Goal: Task Accomplishment & Management: Manage account settings

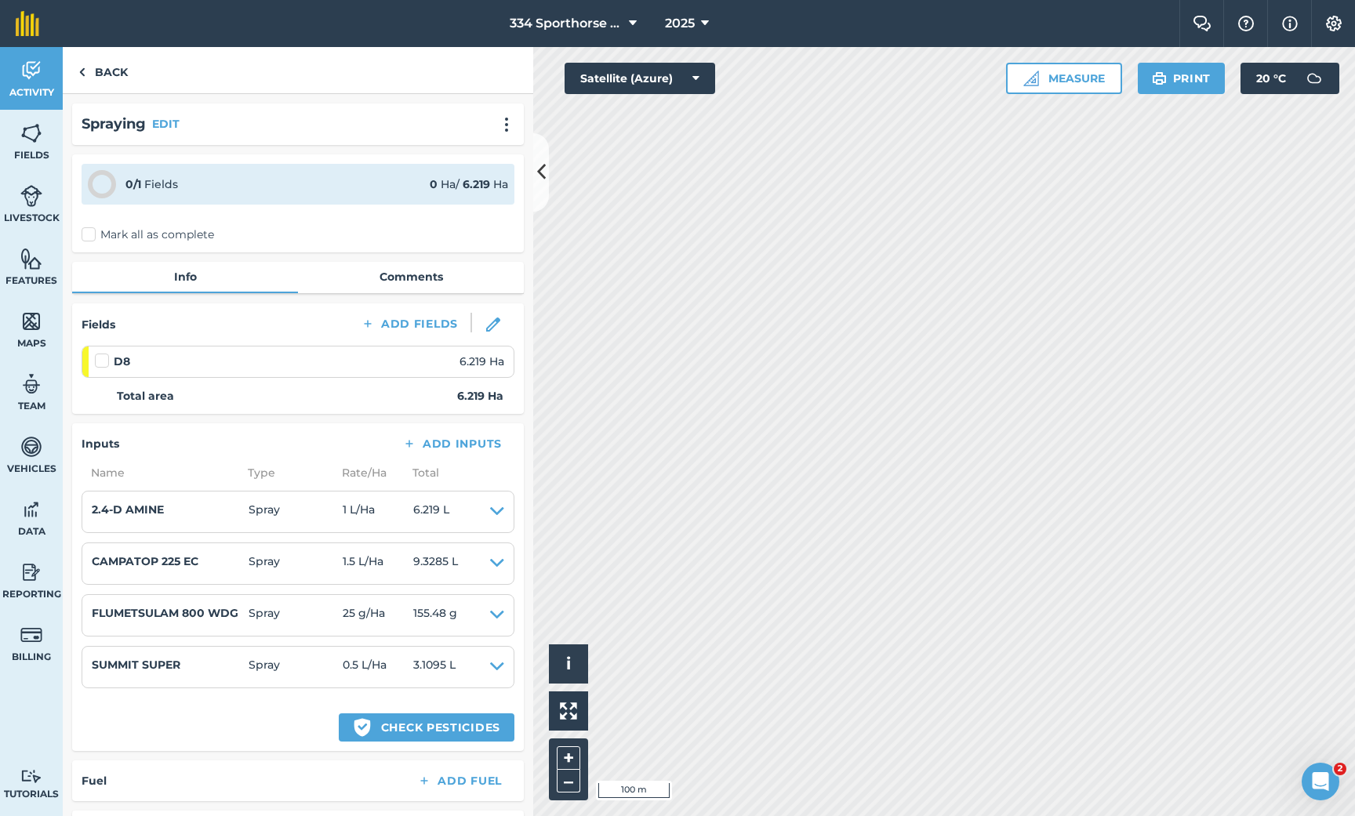
click at [88, 233] on label "Mark all as complete" at bounding box center [148, 235] width 133 height 16
click at [88, 233] on input "Mark all as complete" at bounding box center [87, 232] width 10 height 10
checkbox input "false"
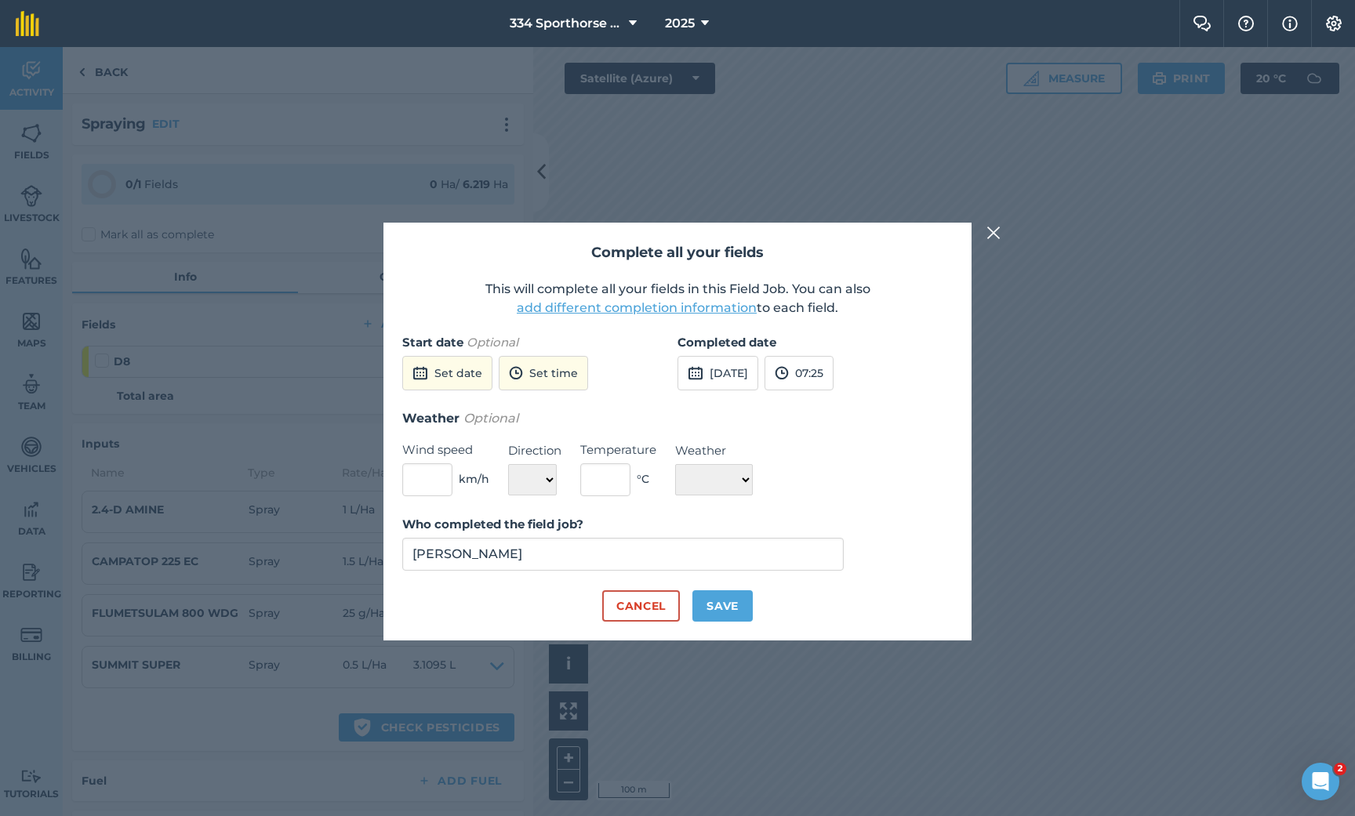
click at [725, 372] on button "[DATE]" at bounding box center [717, 373] width 81 height 34
click at [885, 535] on abbr "27" at bounding box center [880, 533] width 10 height 10
select select "Sunny"
click at [613, 484] on input "text" at bounding box center [605, 479] width 50 height 33
type input "18"
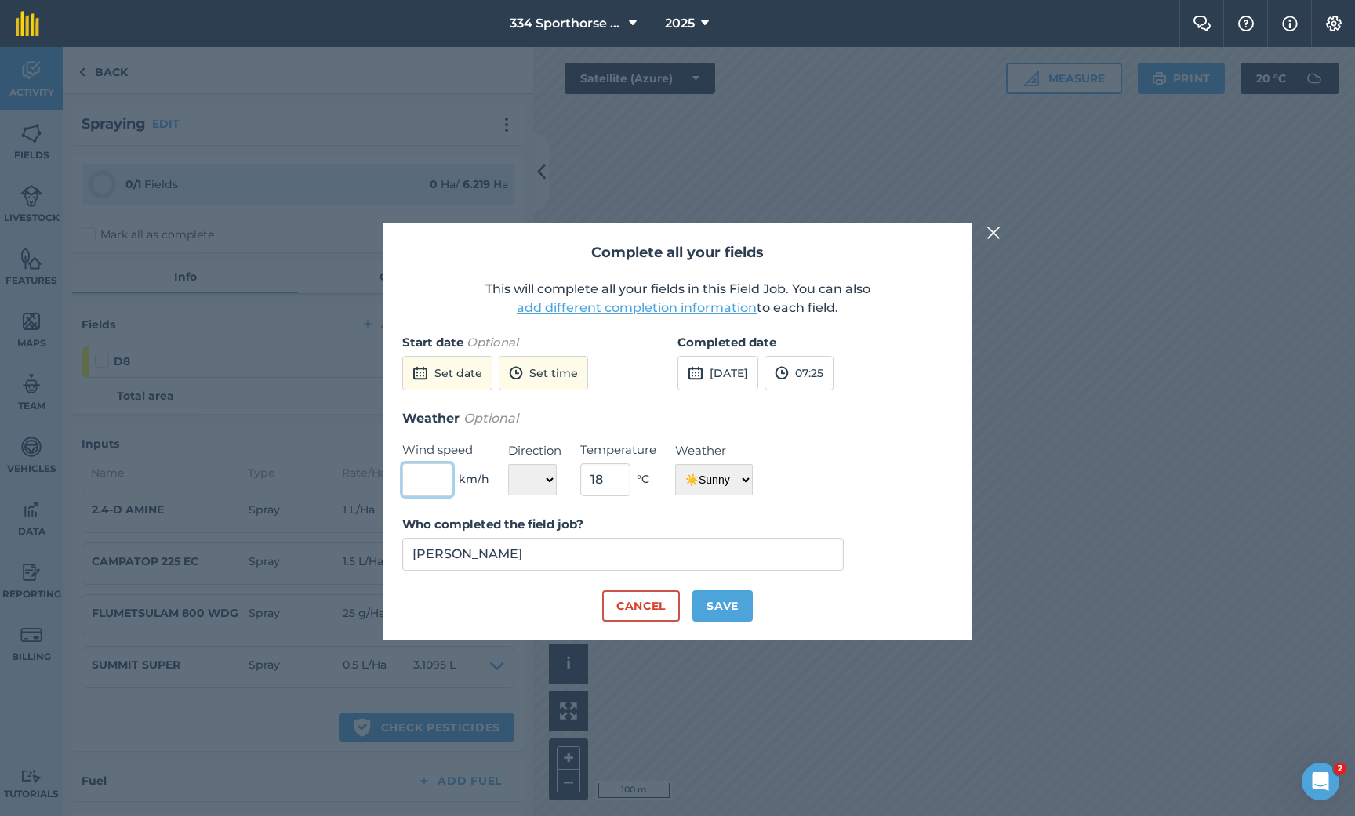
click at [444, 484] on input "text" at bounding box center [427, 479] width 50 height 33
type input "4"
select select "NE"
click at [727, 594] on button "Save" at bounding box center [722, 605] width 60 height 31
checkbox input "true"
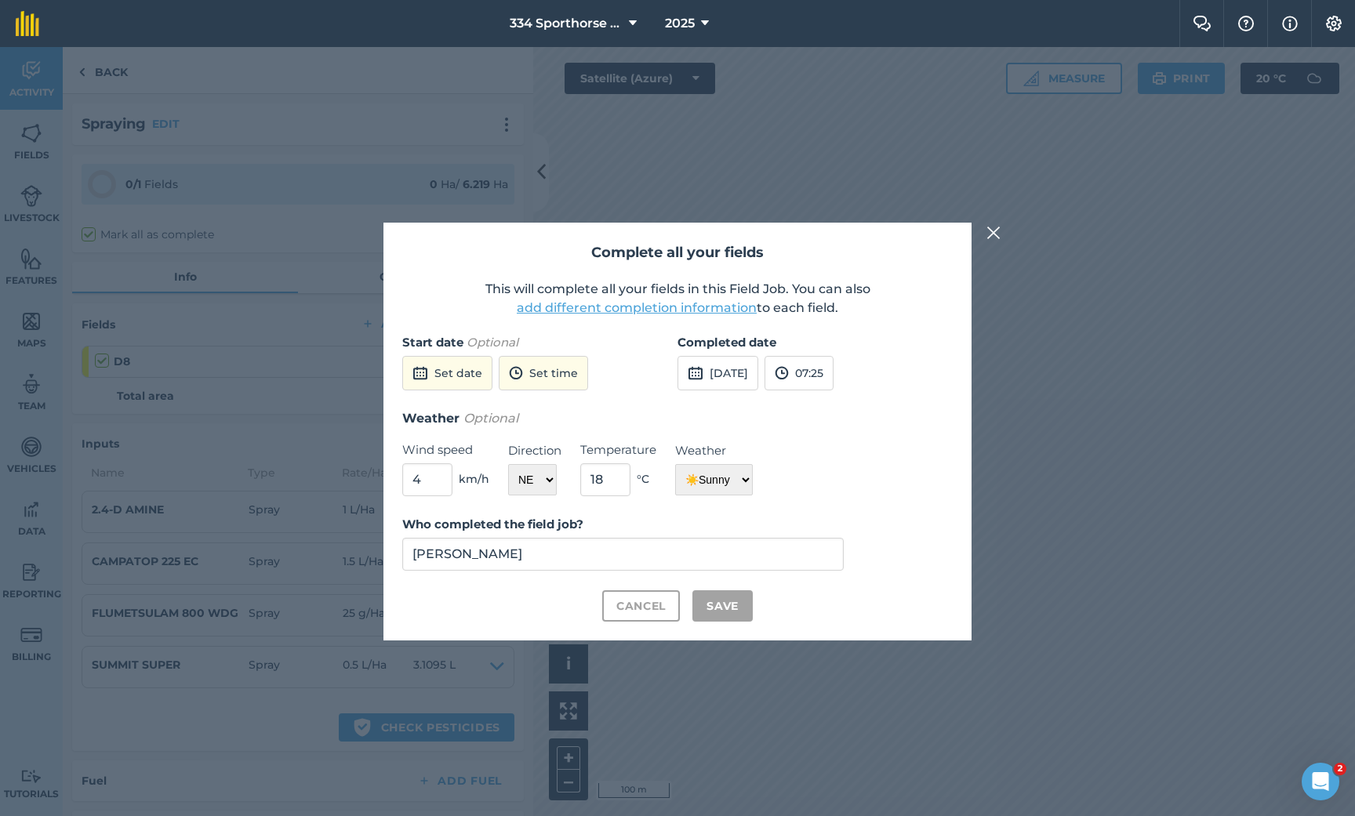
checkbox input "true"
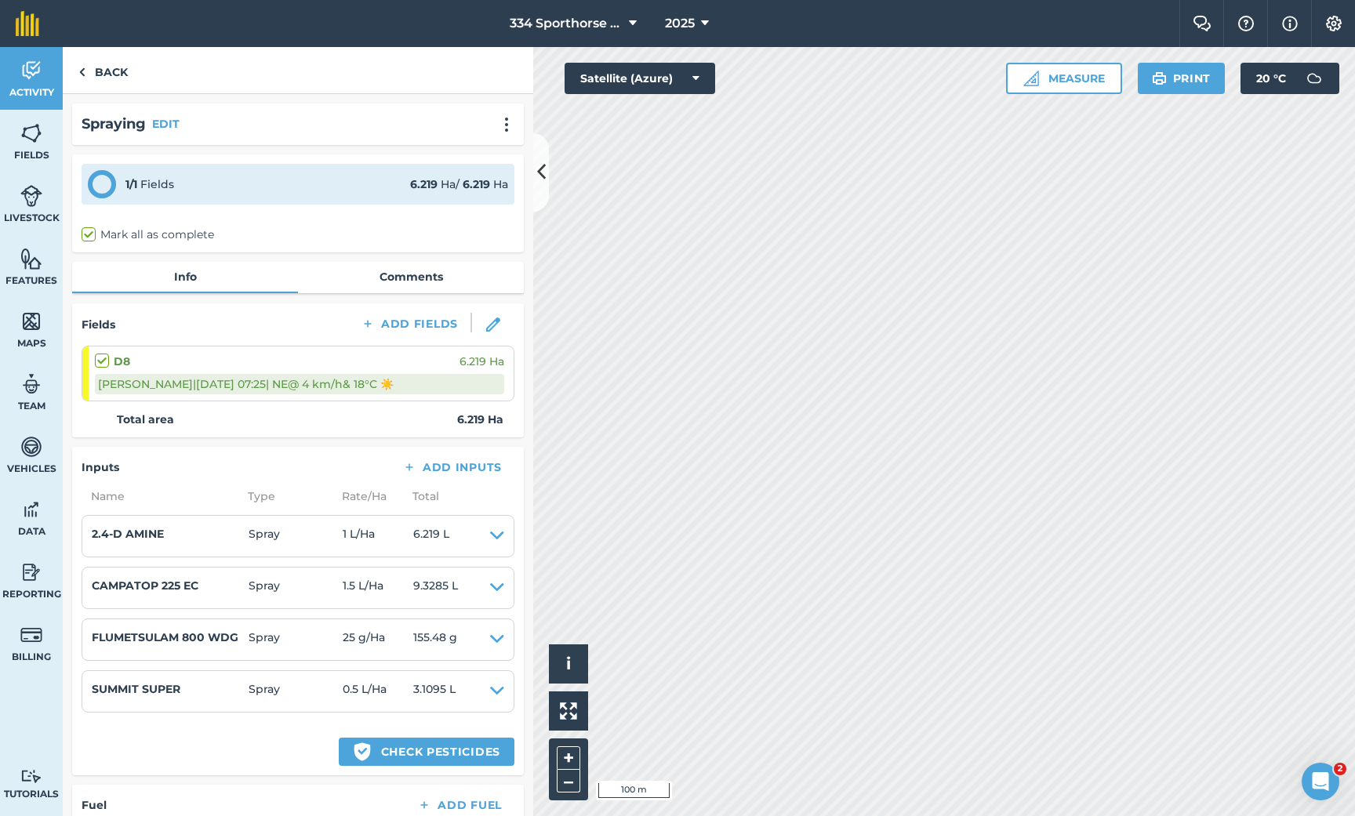
click at [543, 173] on icon at bounding box center [541, 171] width 9 height 27
